Goal: Information Seeking & Learning: Learn about a topic

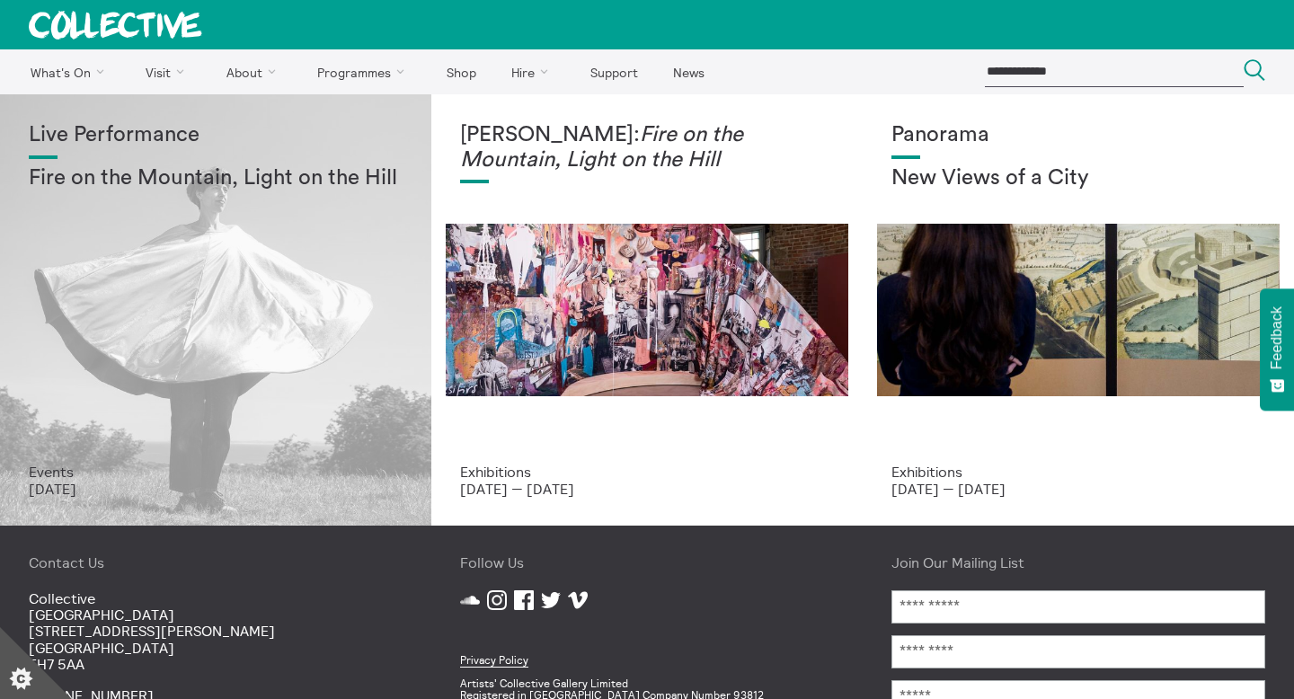
click at [424, 394] on div "Live Performance Fire on the Mountain, Light on the Hill Events 22 Aug 2025" at bounding box center [215, 309] width 431 height 431
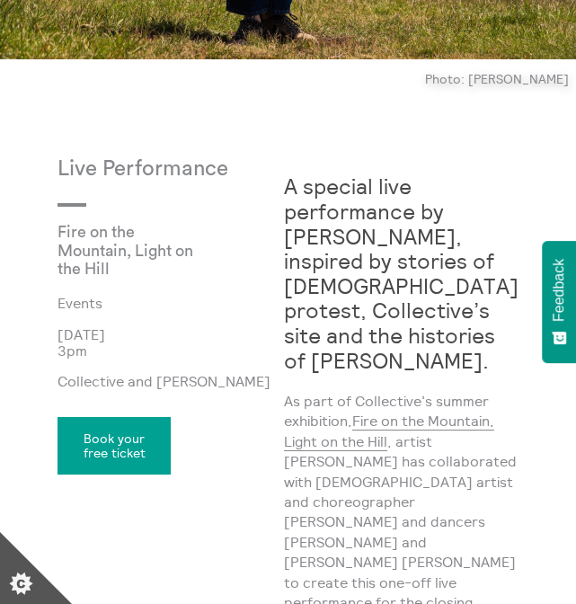
scroll to position [616, 0]
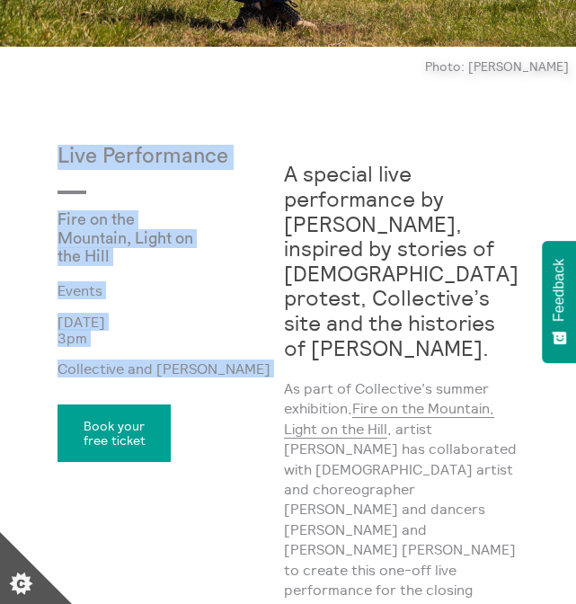
drag, startPoint x: 51, startPoint y: 146, endPoint x: 228, endPoint y: 382, distance: 294.5
copy div "Live Performance Fire on the Mountain, Light on the Hill Events 22 Aug 2025 3pm…"
